Goal: Check status: Check status

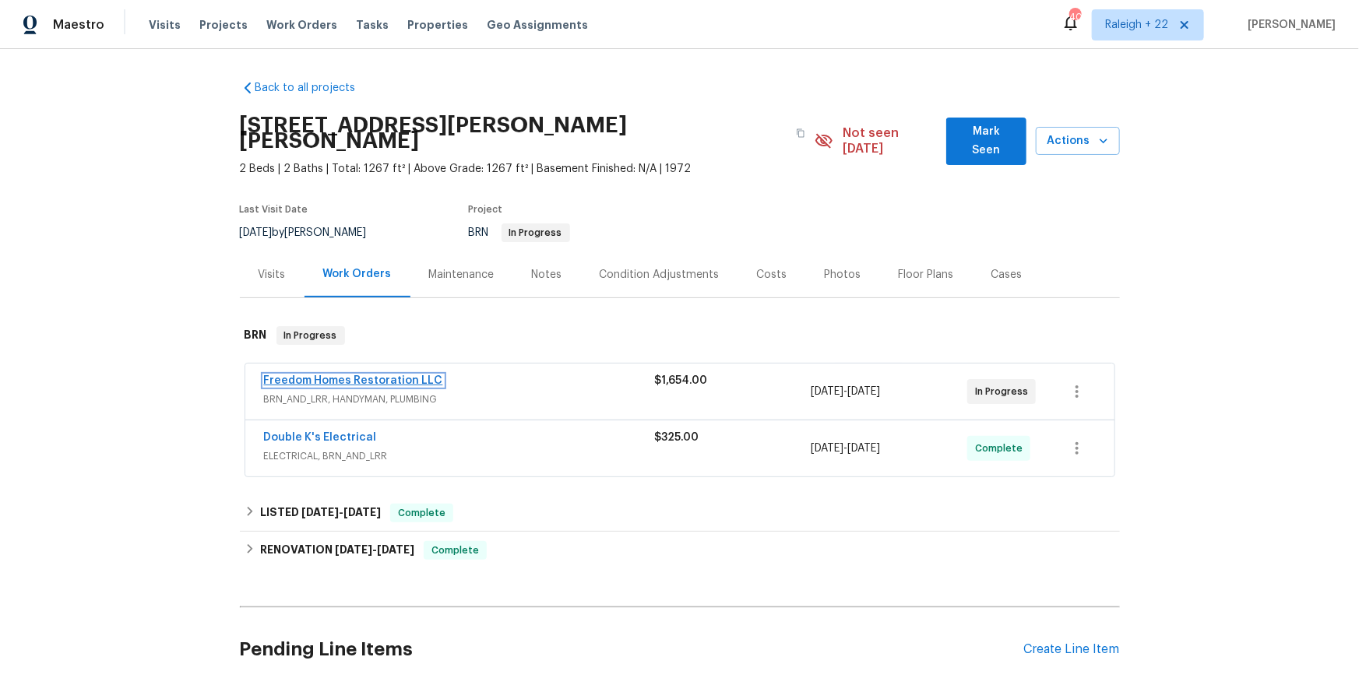
click at [411, 386] on link "Freedom Homes Restoration LLC" at bounding box center [353, 380] width 179 height 11
click at [354, 443] on link "Double K's Electrical" at bounding box center [320, 437] width 113 height 11
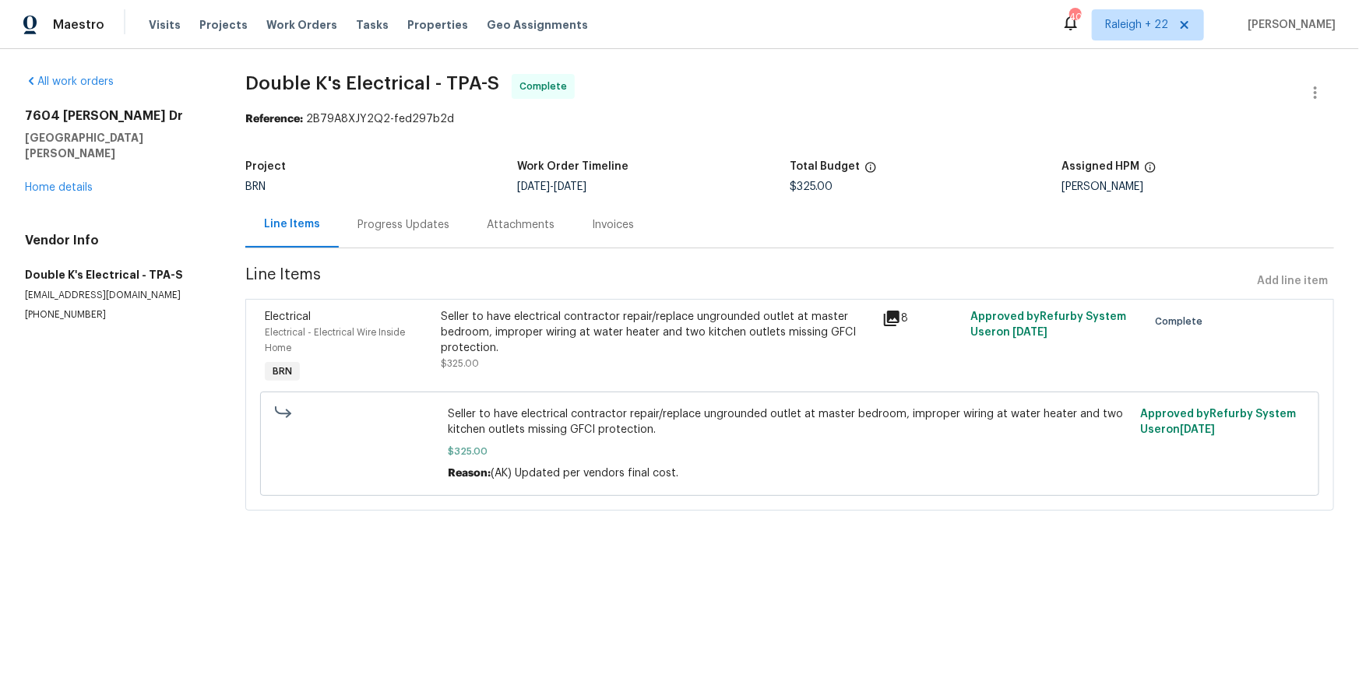
click at [424, 233] on div "Progress Updates" at bounding box center [403, 225] width 92 height 16
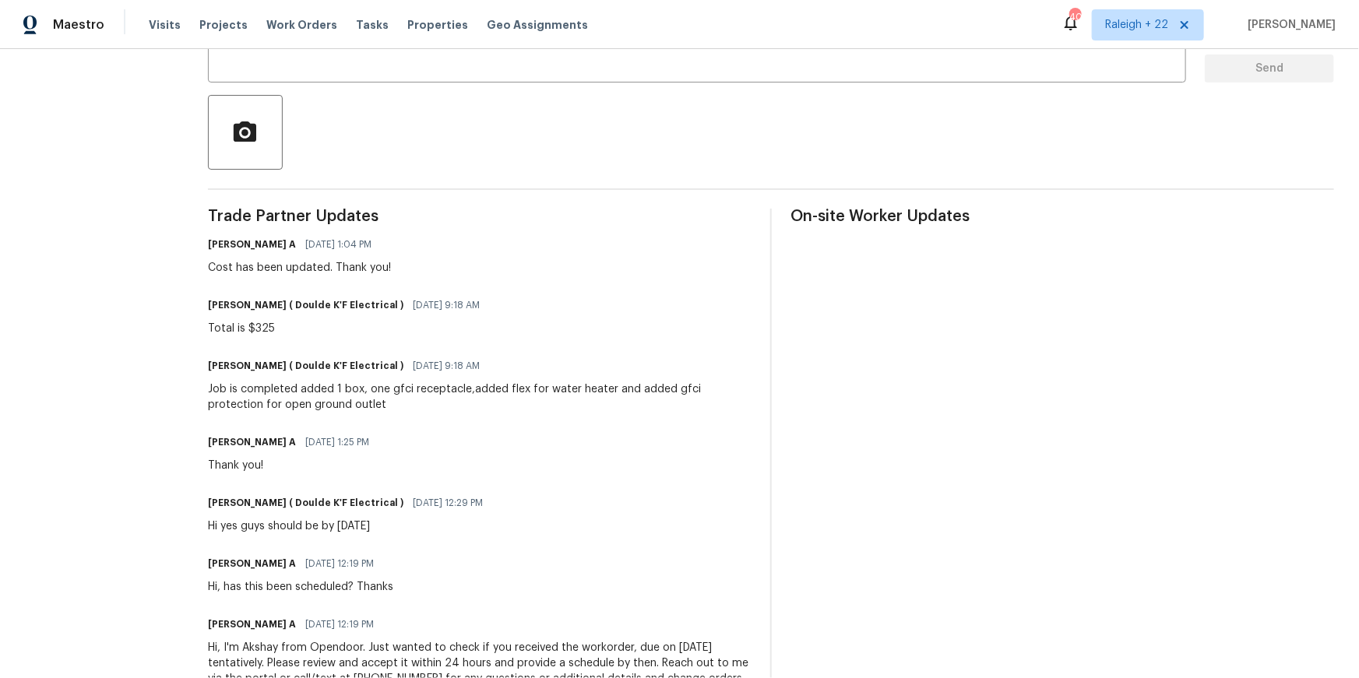
scroll to position [325, 0]
